Goal: Task Accomplishment & Management: Manage account settings

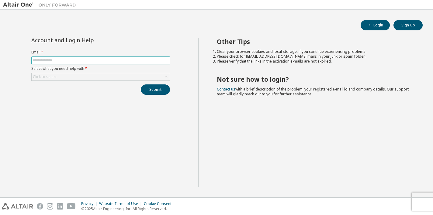
click at [53, 59] on input "text" at bounding box center [101, 60] width 136 height 5
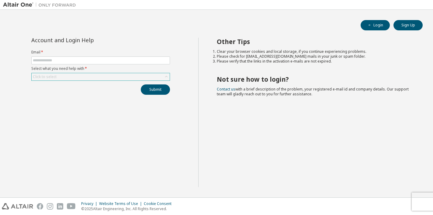
click at [131, 75] on div "Click to select" at bounding box center [101, 76] width 138 height 7
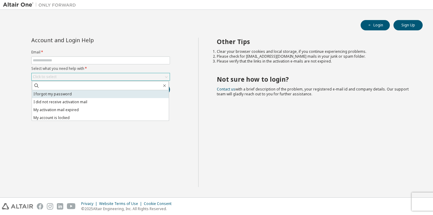
click at [93, 97] on li "I forgot my password" at bounding box center [100, 94] width 137 height 8
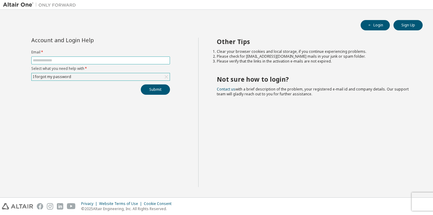
click at [95, 62] on input "text" at bounding box center [101, 60] width 136 height 5
type input "**********"
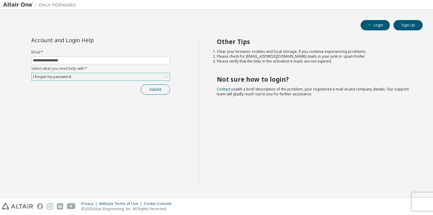
click at [153, 92] on button "Submit" at bounding box center [155, 90] width 29 height 10
click at [375, 28] on button "Login" at bounding box center [375, 25] width 29 height 10
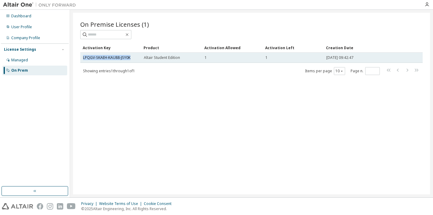
drag, startPoint x: 132, startPoint y: 57, endPoint x: 83, endPoint y: 59, distance: 49.3
click at [83, 59] on td "LPQGV-SKAEH-KAU88-JSY0K" at bounding box center [110, 58] width 61 height 10
copy link "LPQGV-SKAEH-KAU88-JSY0K"
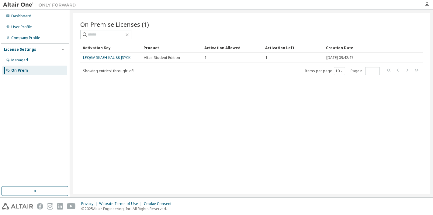
click at [197, 145] on div "On Premise Licenses (1) Clear Load Save Save As Field Operator Value Select fil…" at bounding box center [251, 104] width 357 height 182
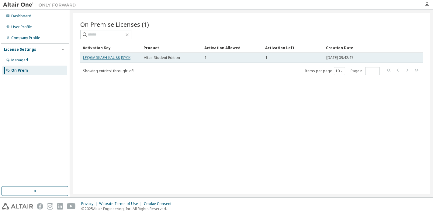
click at [112, 57] on link "LPQGV-SKAEH-KAU88-JSY0K" at bounding box center [106, 57] width 47 height 5
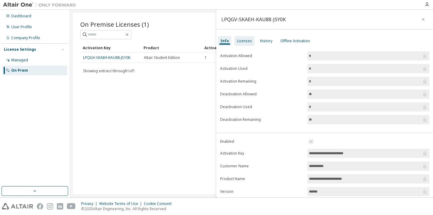
click at [243, 40] on div "Licenses" at bounding box center [244, 41] width 15 height 5
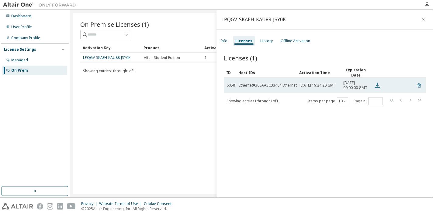
click at [375, 88] on icon at bounding box center [377, 85] width 7 height 7
